Goal: Information Seeking & Learning: Check status

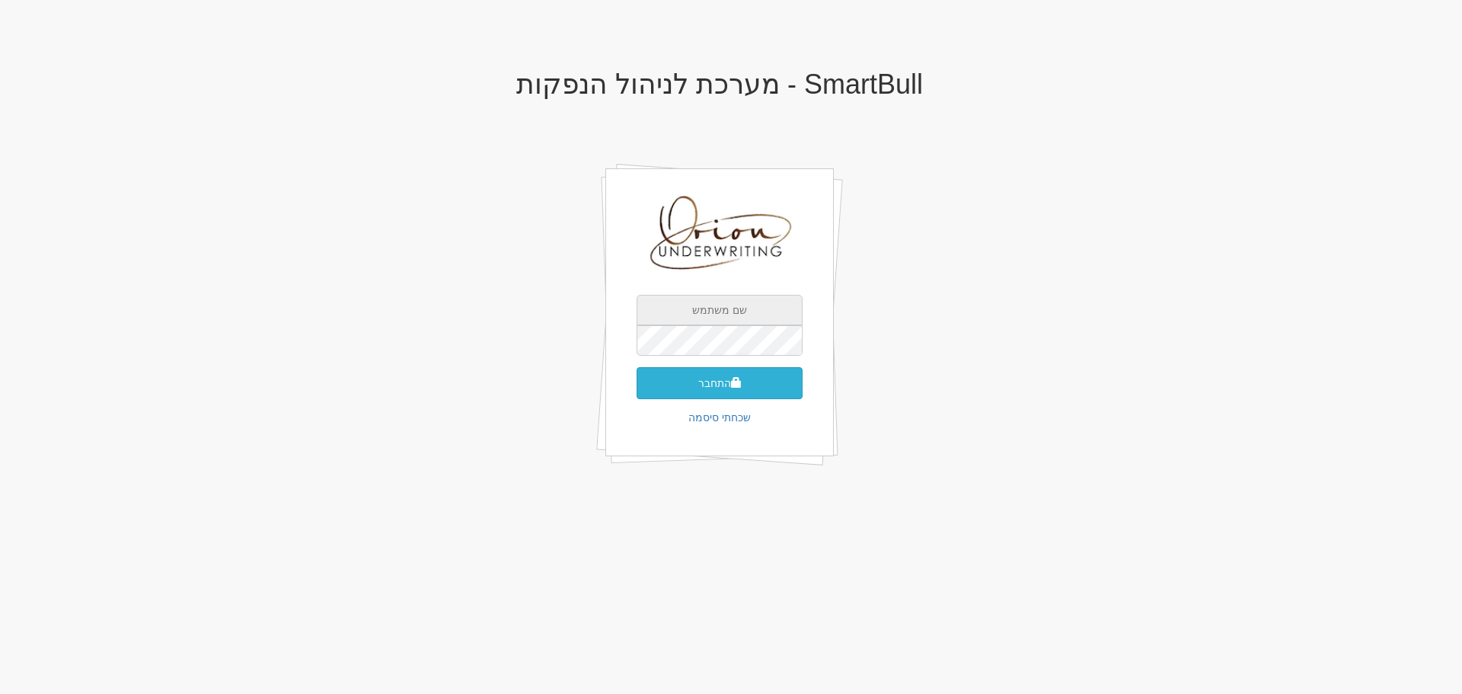
type input "[EMAIL_ADDRESS][DOMAIN_NAME]"
click at [783, 384] on button "התחבר" at bounding box center [719, 383] width 166 height 32
click at [751, 377] on button "התחבר" at bounding box center [719, 383] width 166 height 32
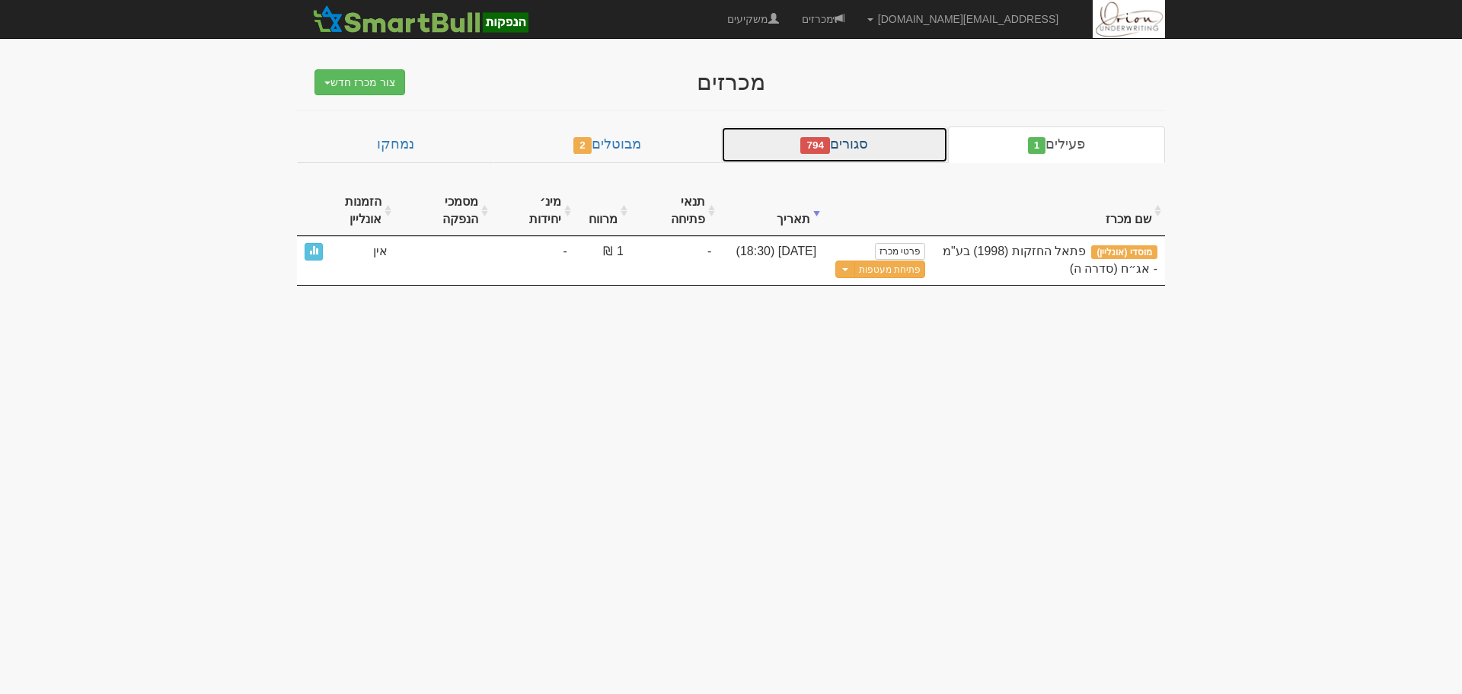
click at [856, 141] on link "סגורים 794" at bounding box center [834, 144] width 227 height 37
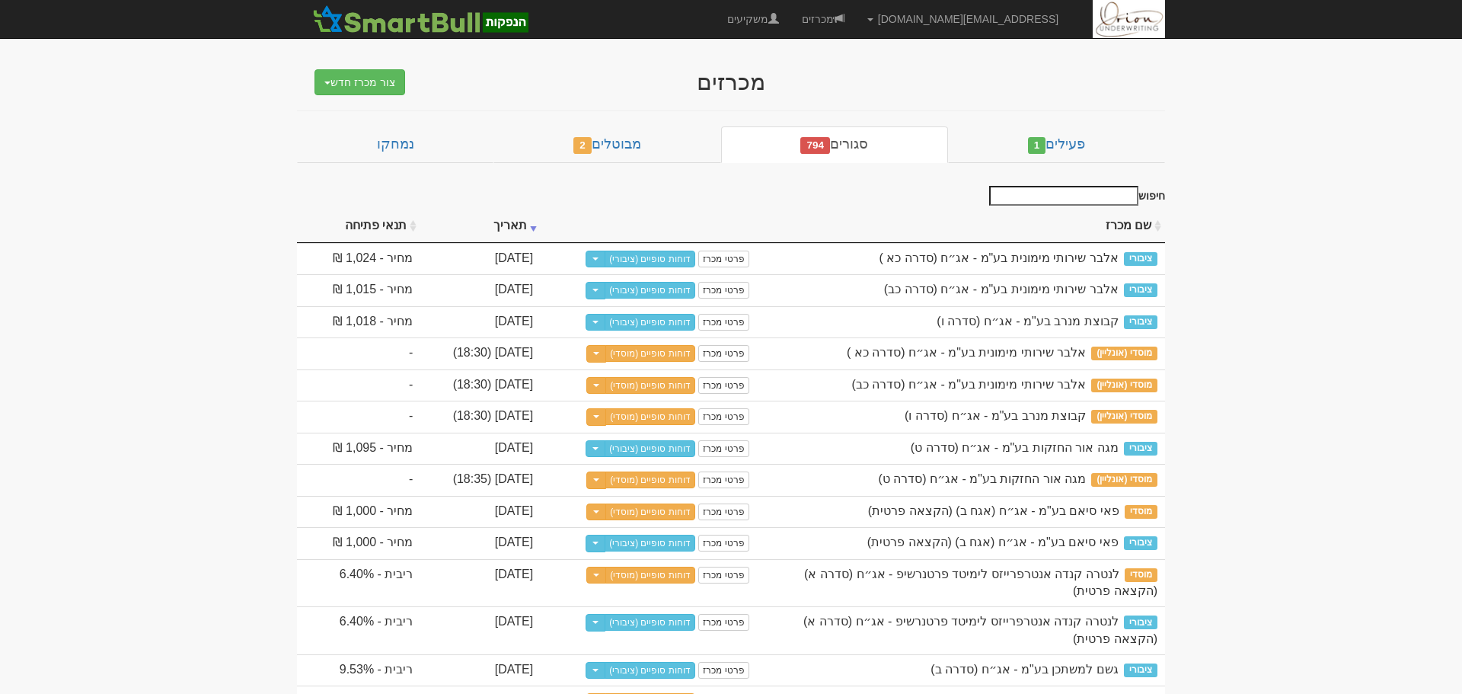
click at [1039, 196] on input "חיפוש" at bounding box center [1063, 196] width 149 height 20
click at [1110, 195] on input "חיפוש" at bounding box center [1058, 196] width 149 height 20
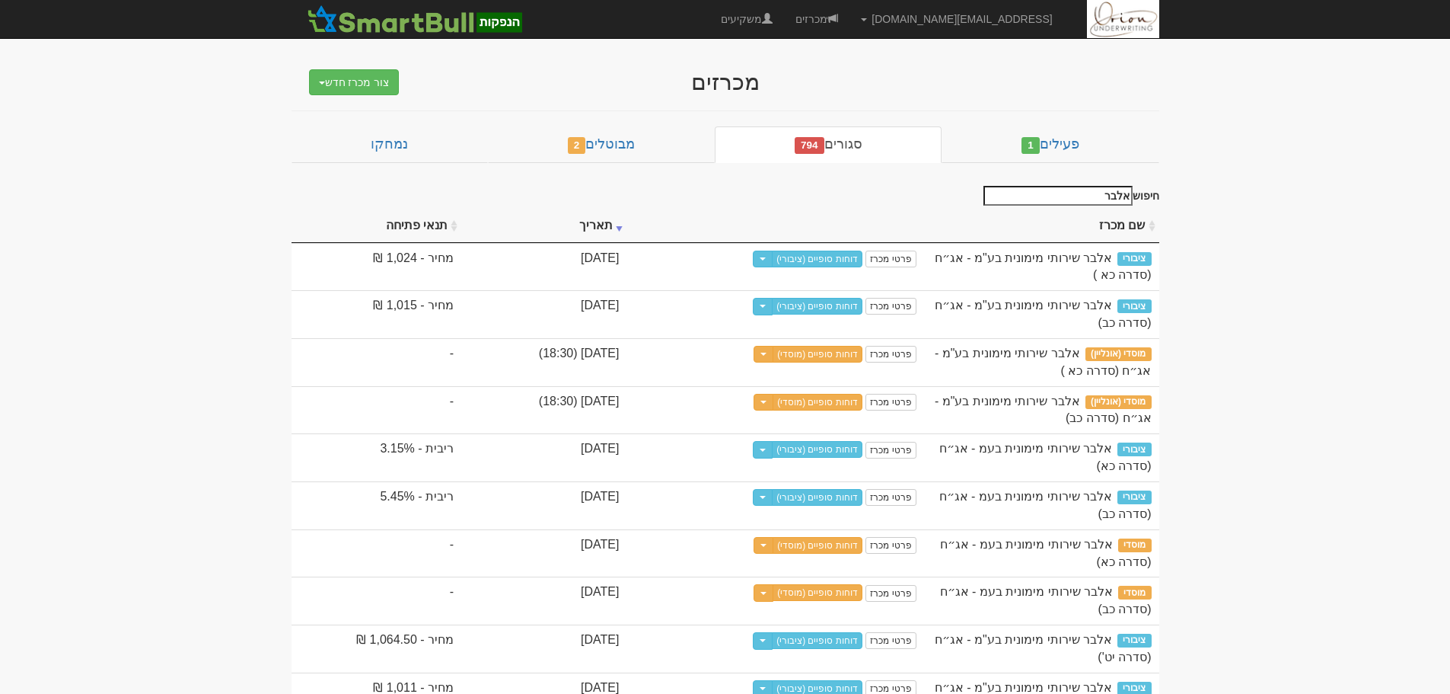
type input "אלבר"
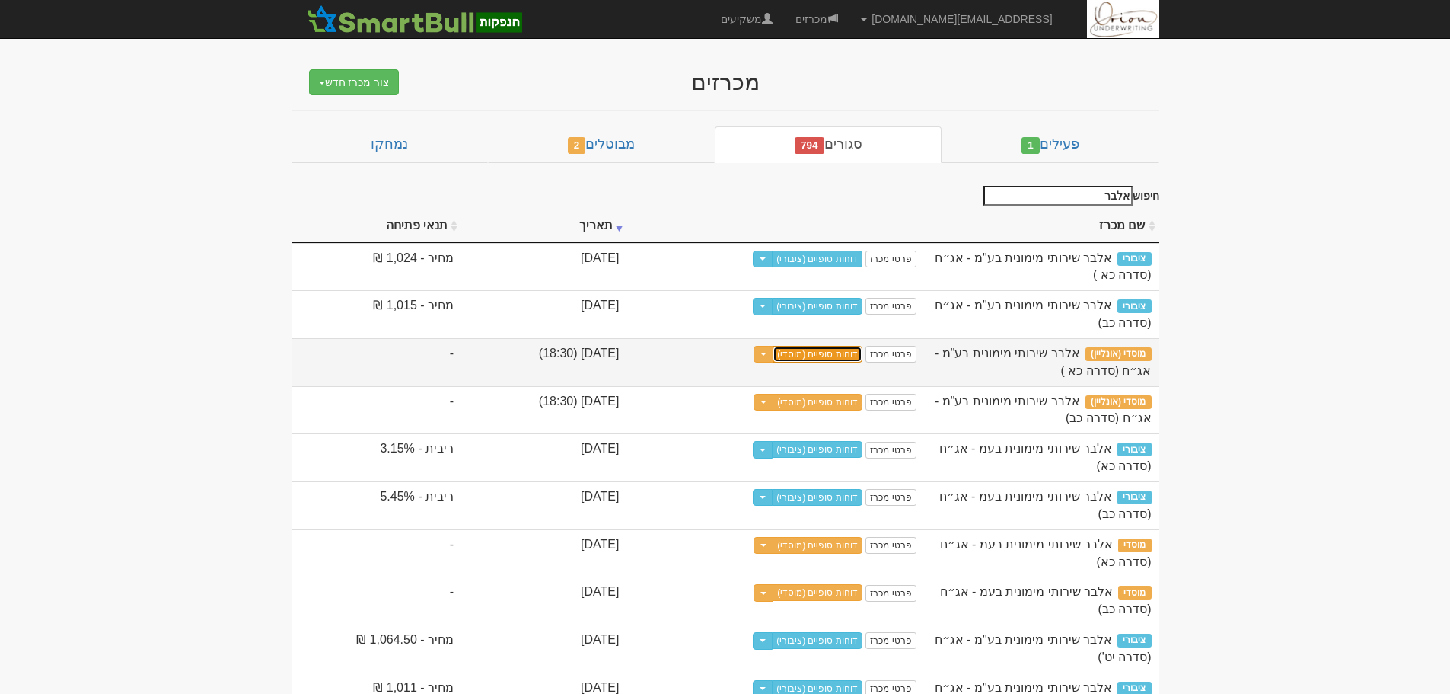
click at [834, 357] on link "דוחות סופיים (מוסדי)" at bounding box center [818, 354] width 90 height 17
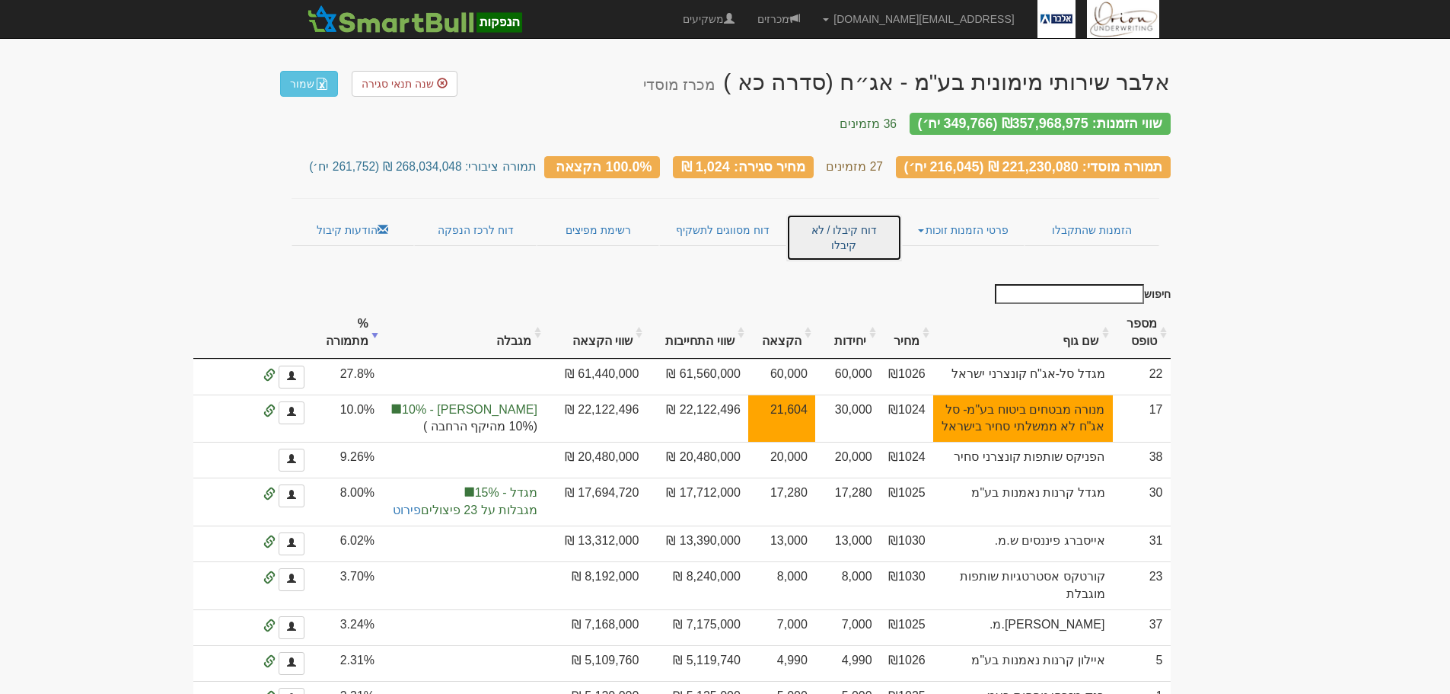
click at [836, 219] on link "דוח קיבלו / לא קיבלו" at bounding box center [843, 237] width 115 height 47
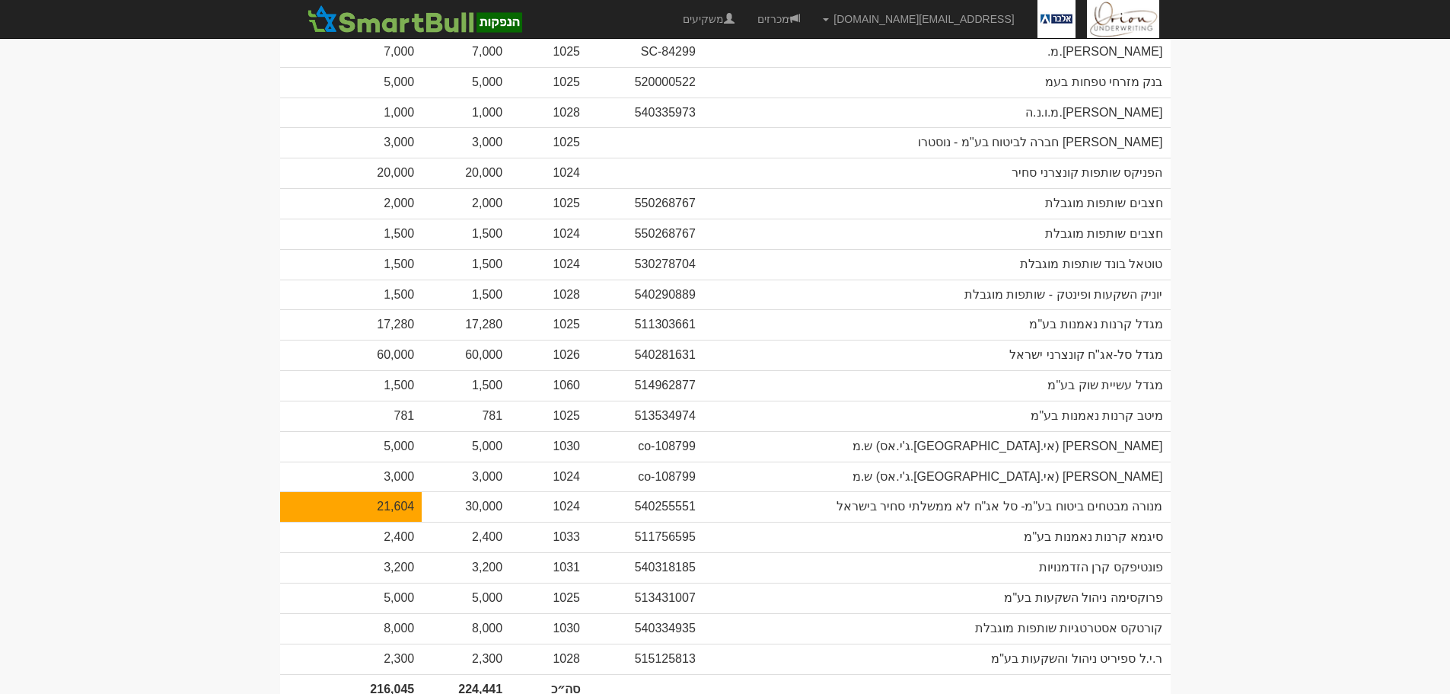
scroll to position [685, 0]
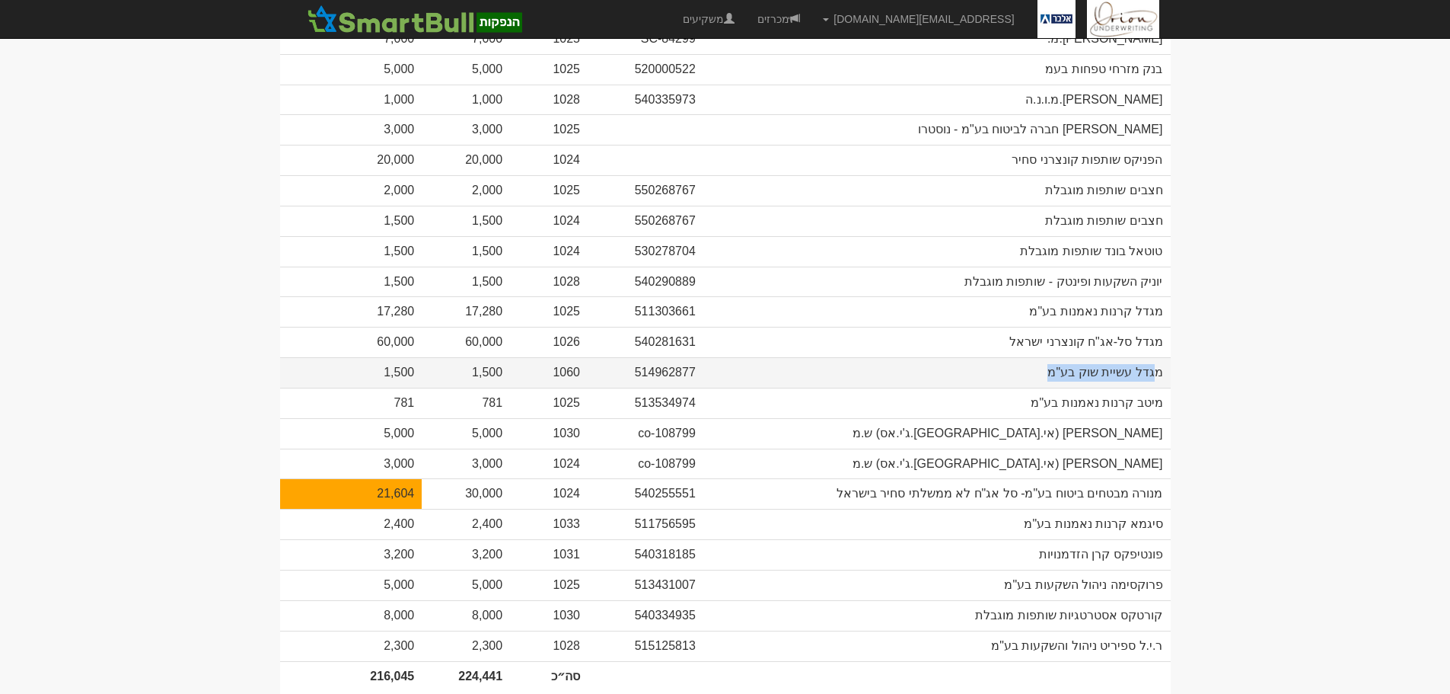
drag, startPoint x: 1158, startPoint y: 340, endPoint x: 758, endPoint y: 332, distance: 400.5
click at [758, 357] on td "מגדל עשיית שוק בע"מ" at bounding box center [936, 372] width 467 height 30
click at [786, 357] on td "מגדל עשיית שוק בע"מ" at bounding box center [936, 372] width 467 height 30
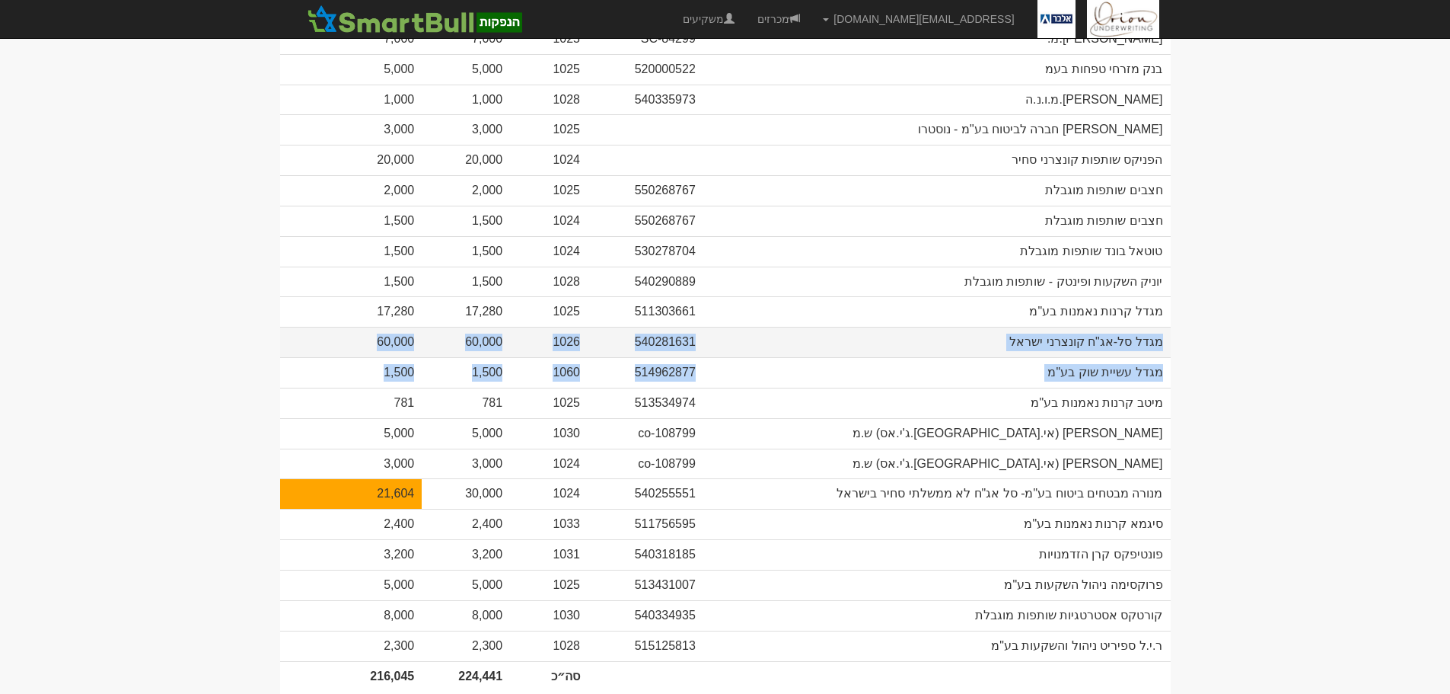
drag, startPoint x: 344, startPoint y: 343, endPoint x: 1163, endPoint y: 326, distance: 819.4
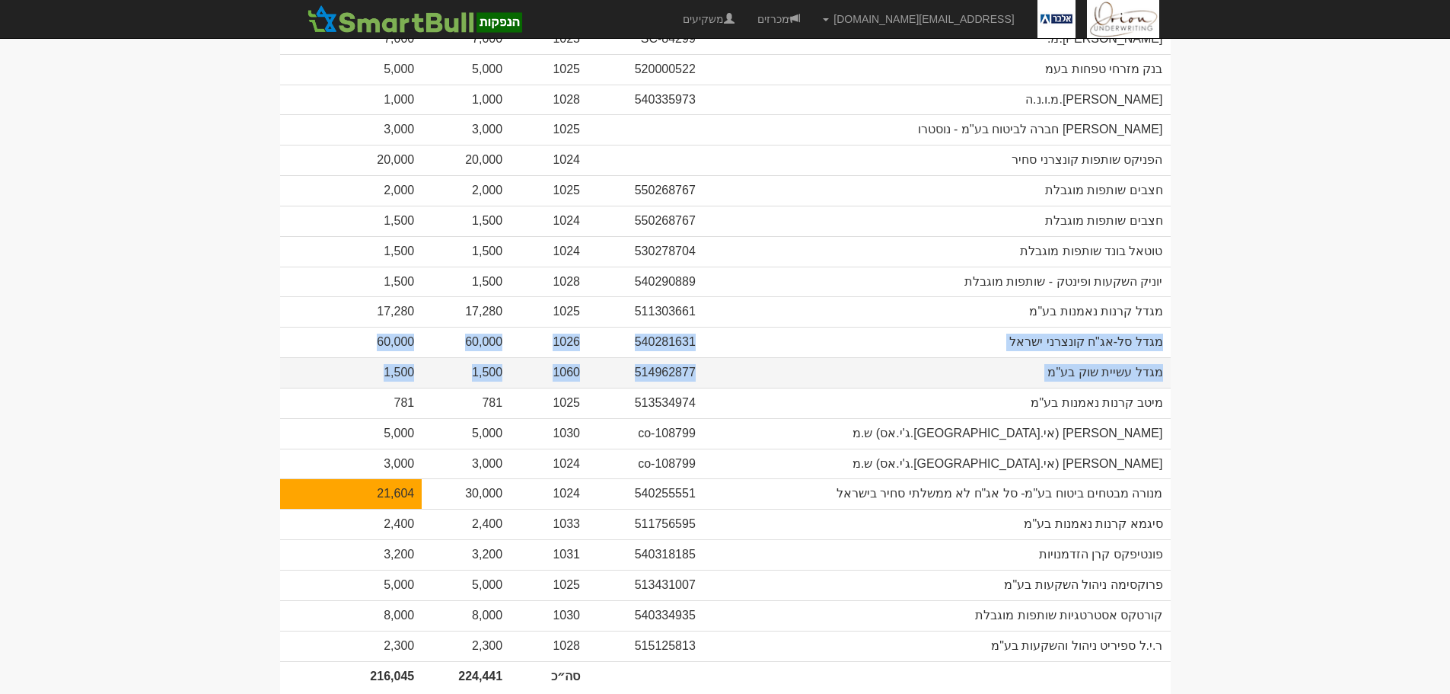
click at [1121, 357] on td "מגדל עשיית שוק בע"מ" at bounding box center [936, 372] width 467 height 30
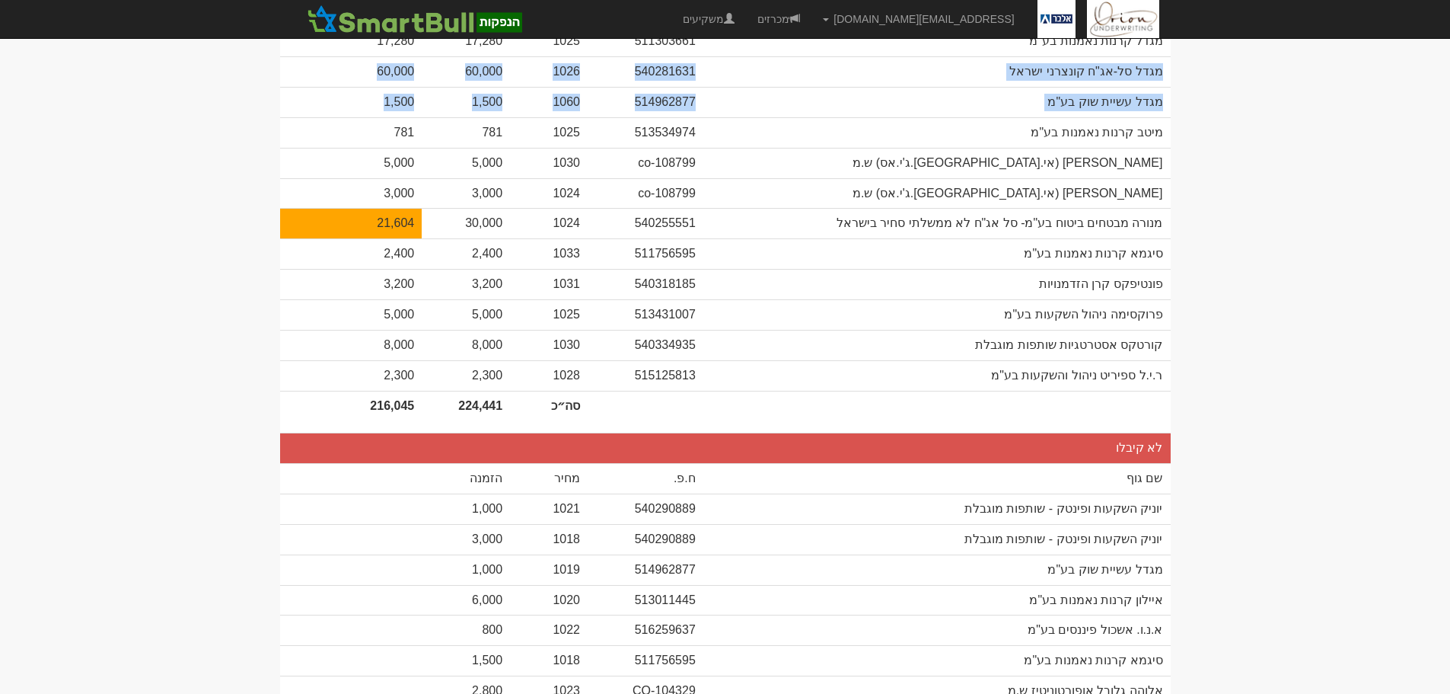
scroll to position [761, 0]
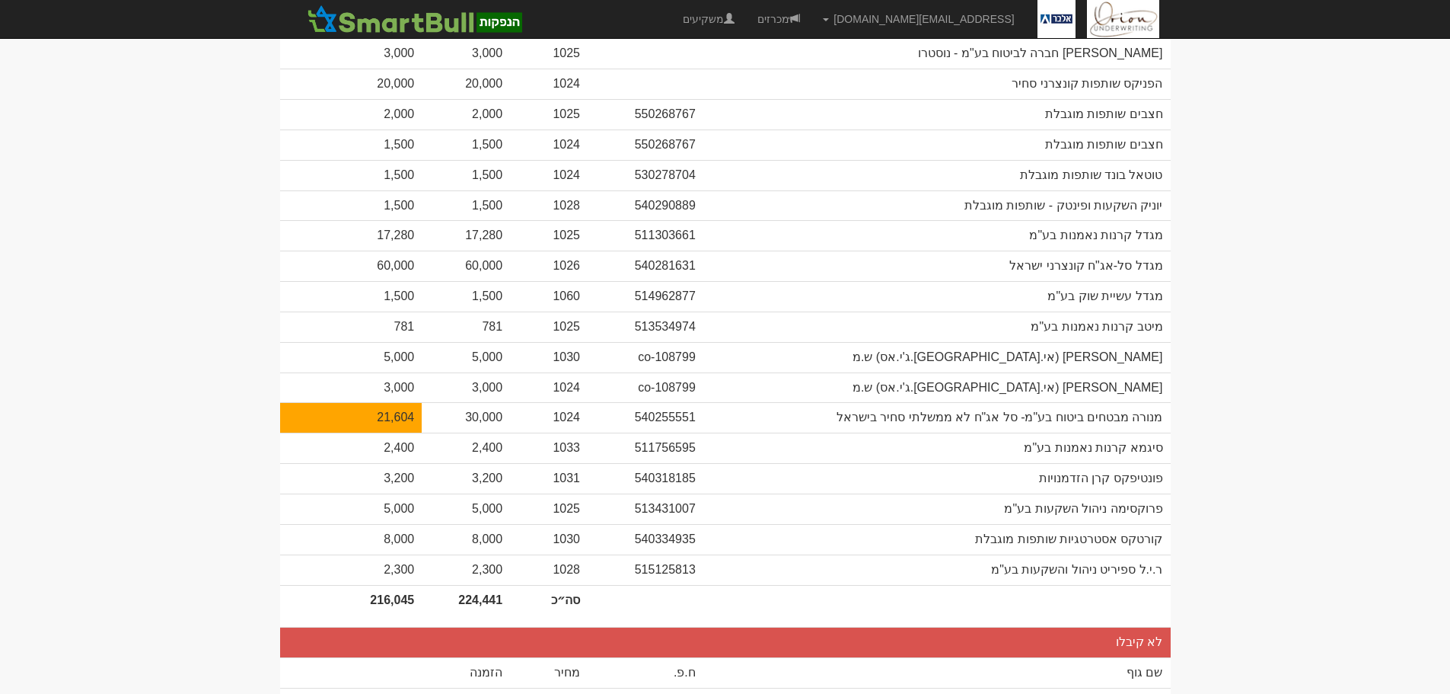
click at [1207, 278] on body "[EMAIL_ADDRESS][DOMAIN_NAME] הגדרות חשבונות הנפקה תבניות הודעות קיבול" at bounding box center [725, 479] width 1450 height 2481
click at [1303, 278] on body "[EMAIL_ADDRESS][DOMAIN_NAME] הגדרות חשבונות הנפקה תבניות הודעות קיבול" at bounding box center [725, 479] width 1450 height 2481
click at [1264, 311] on body "[EMAIL_ADDRESS][DOMAIN_NAME] הגדרות חשבונות הנפקה תבניות הודעות קיבול" at bounding box center [725, 479] width 1450 height 2481
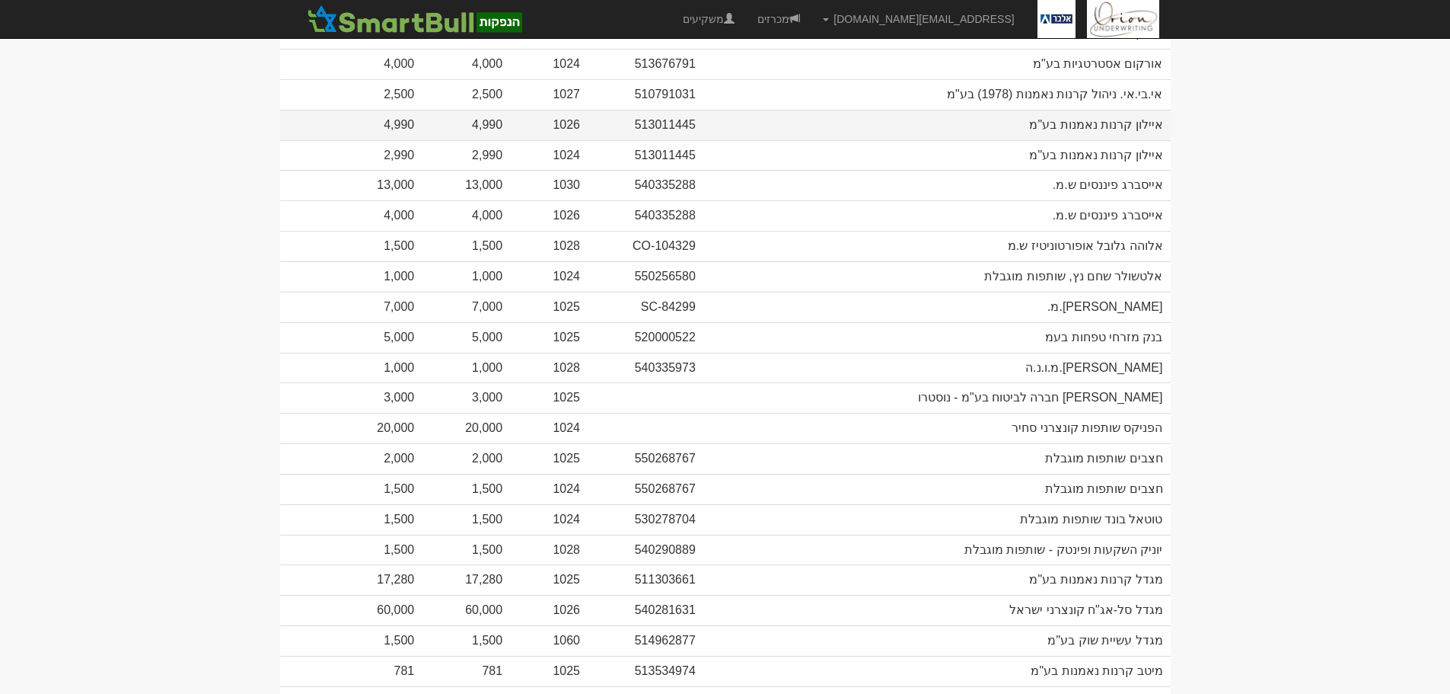
scroll to position [305, 0]
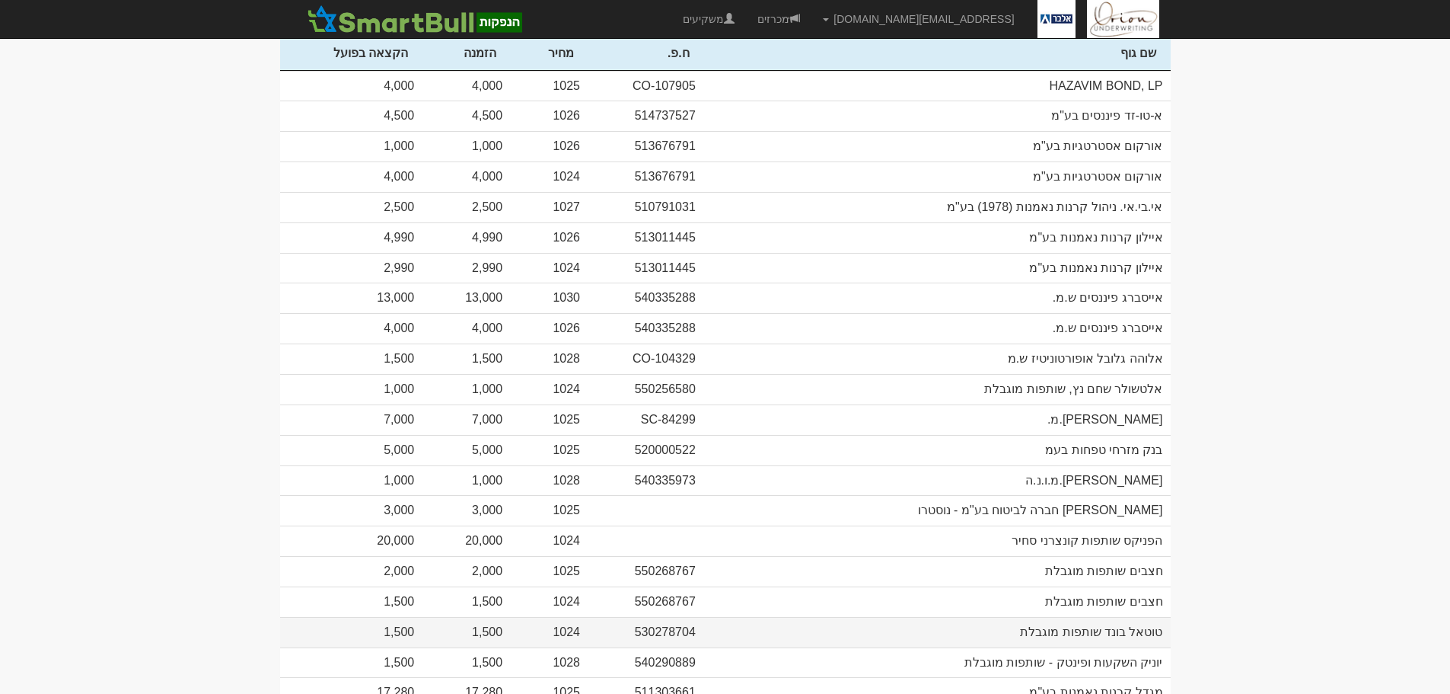
click at [605, 617] on td "530278704" at bounding box center [646, 632] width 116 height 30
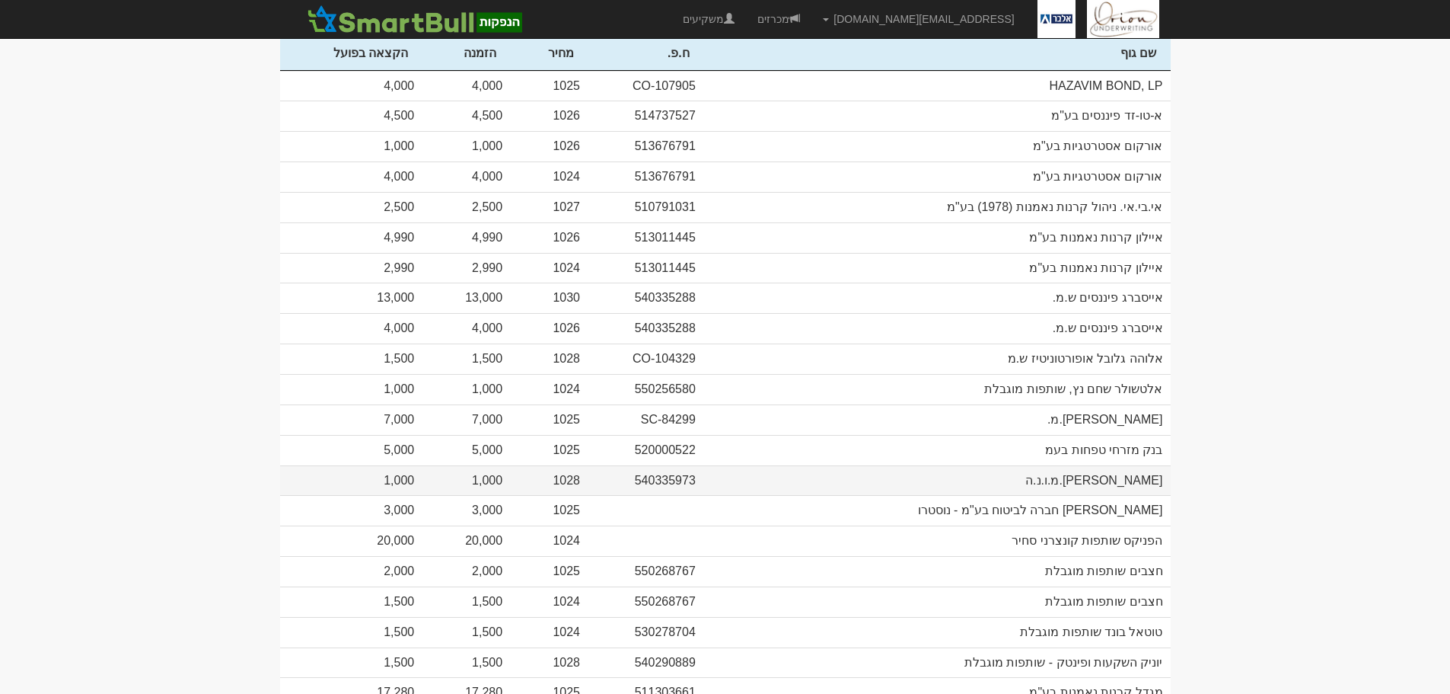
click at [651, 465] on td "540335973" at bounding box center [646, 480] width 116 height 30
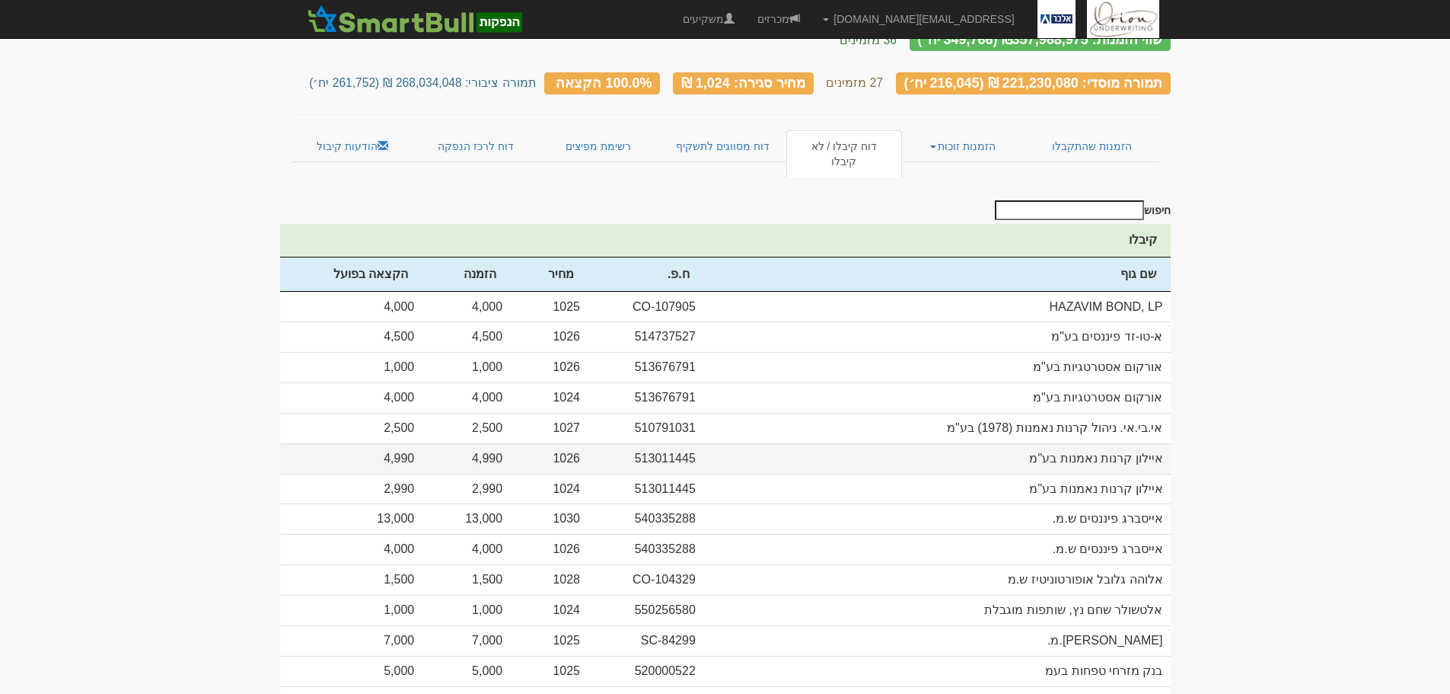
scroll to position [76, 0]
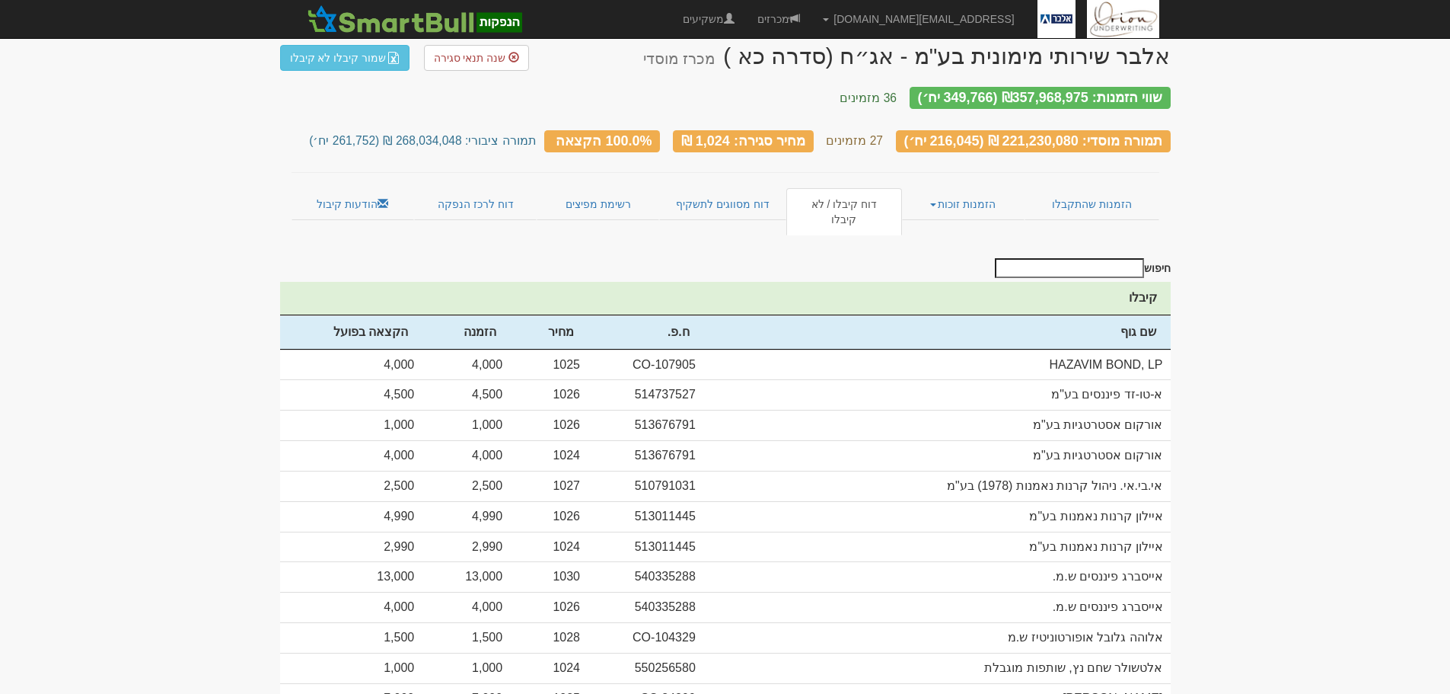
scroll to position [0, 0]
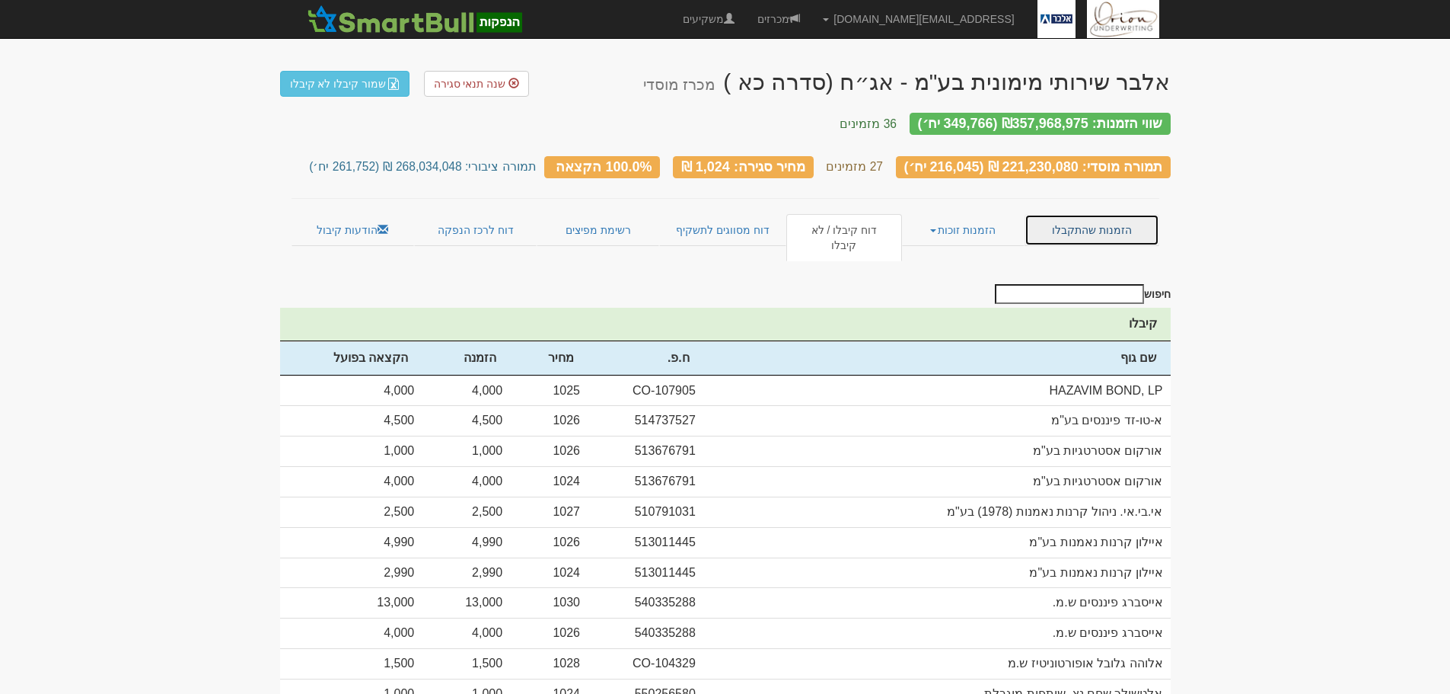
click at [1070, 215] on link "הזמנות שהתקבלו" at bounding box center [1092, 230] width 134 height 32
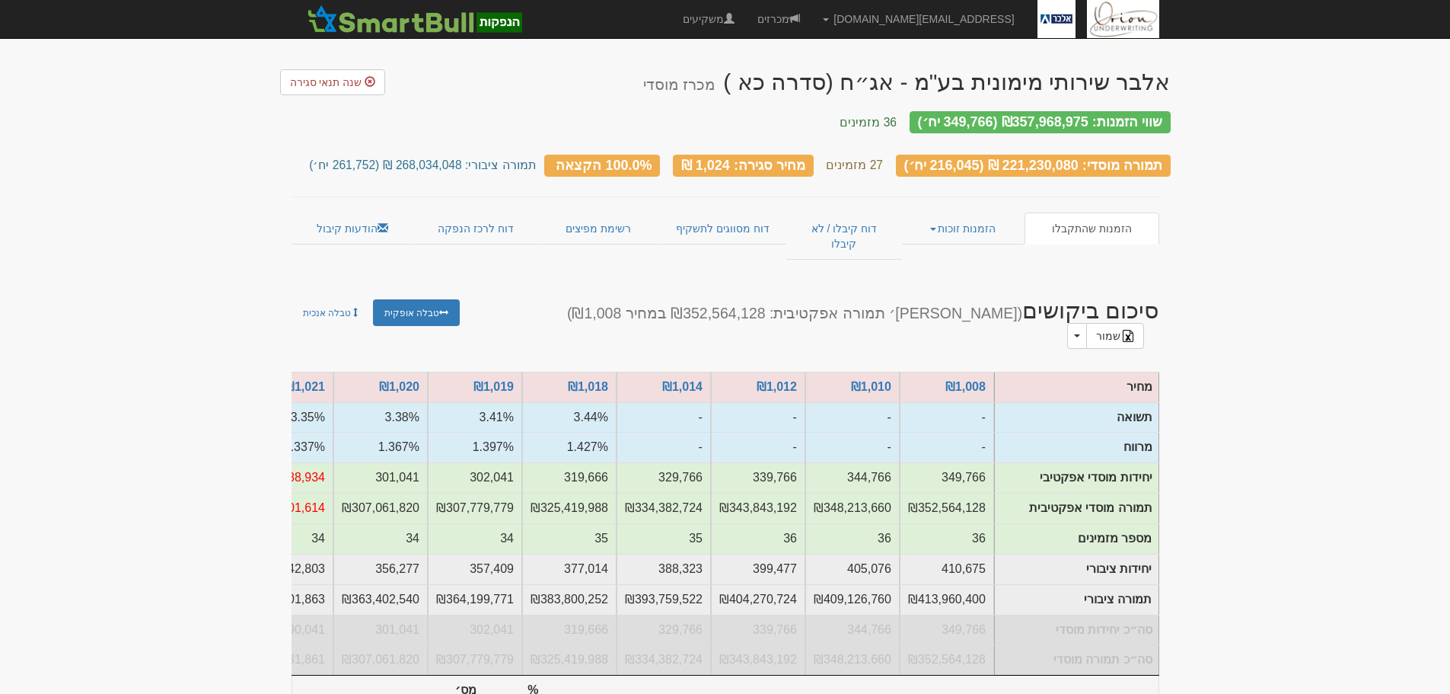
scroll to position [136, 0]
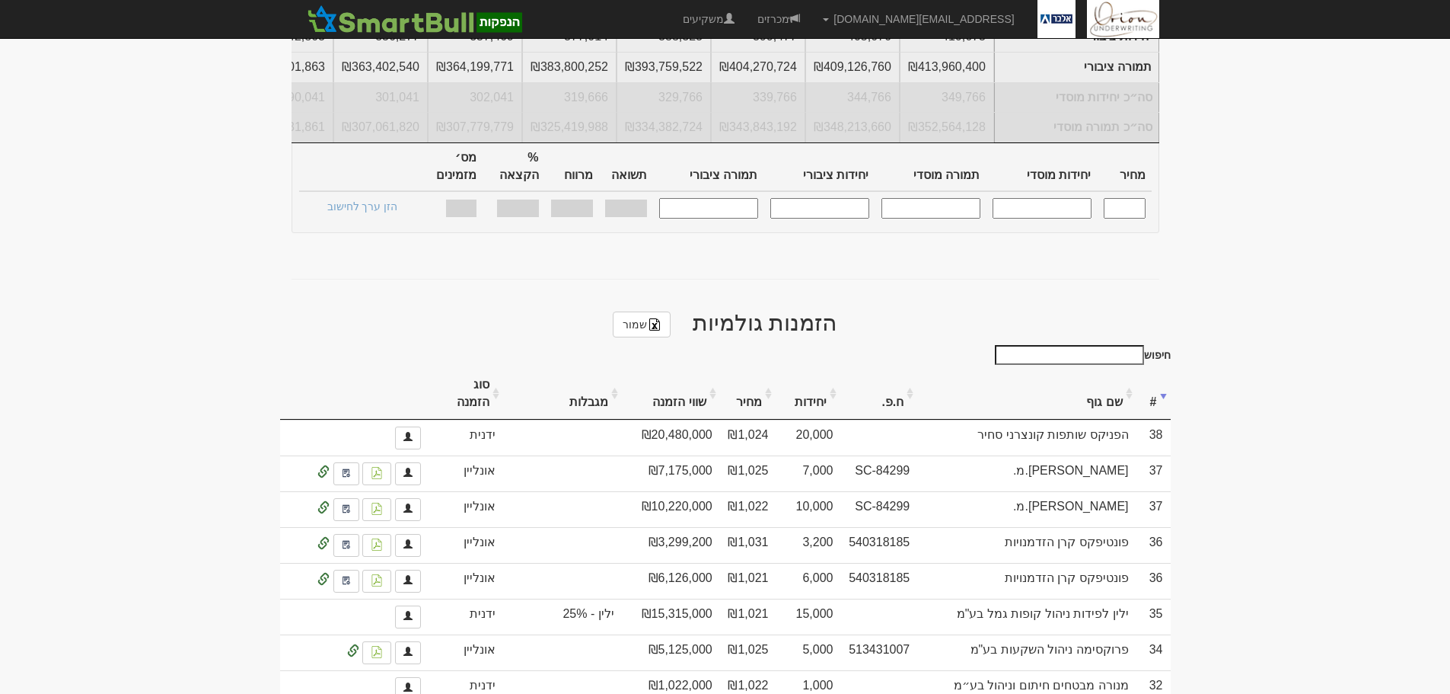
scroll to position [533, 0]
click at [1087, 344] on input "חיפוש" at bounding box center [1069, 354] width 149 height 20
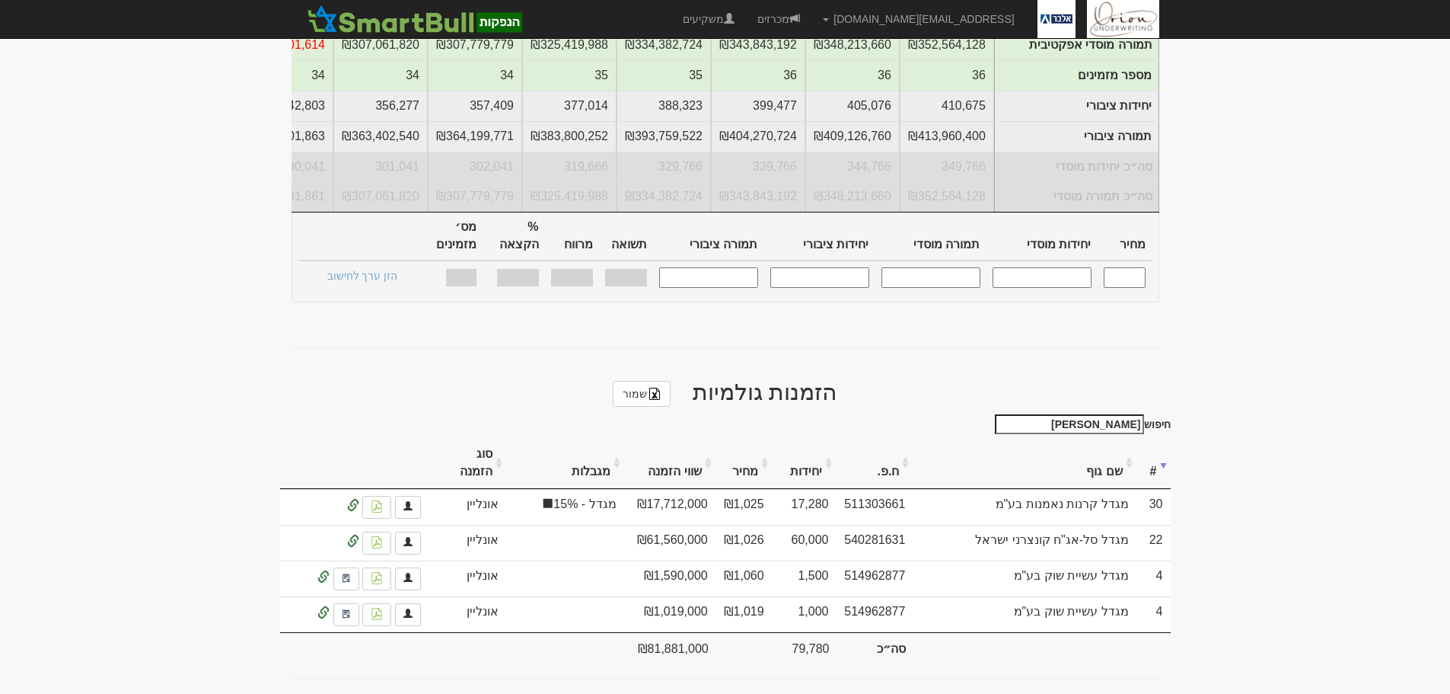
scroll to position [406, 0]
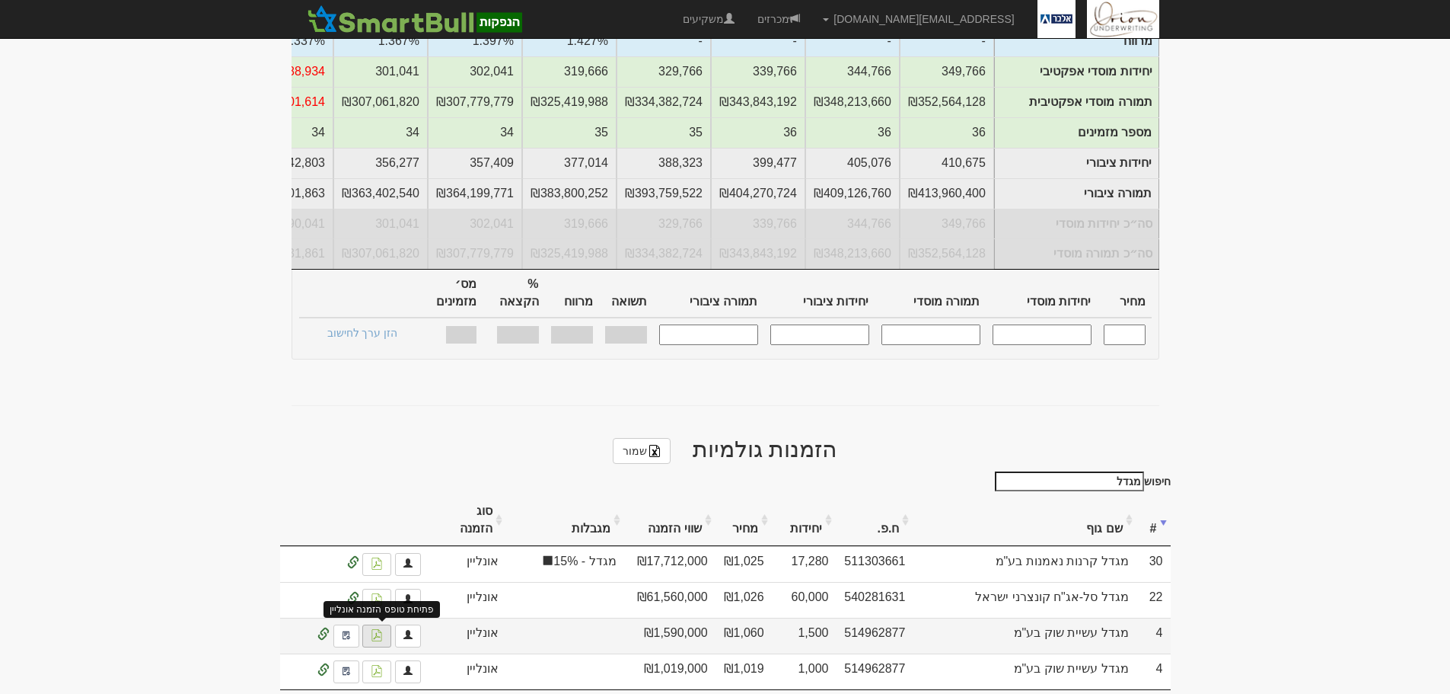
type input "מגדל"
click at [372, 629] on img at bounding box center [377, 635] width 12 height 12
